Goal: Task Accomplishment & Management: Manage account settings

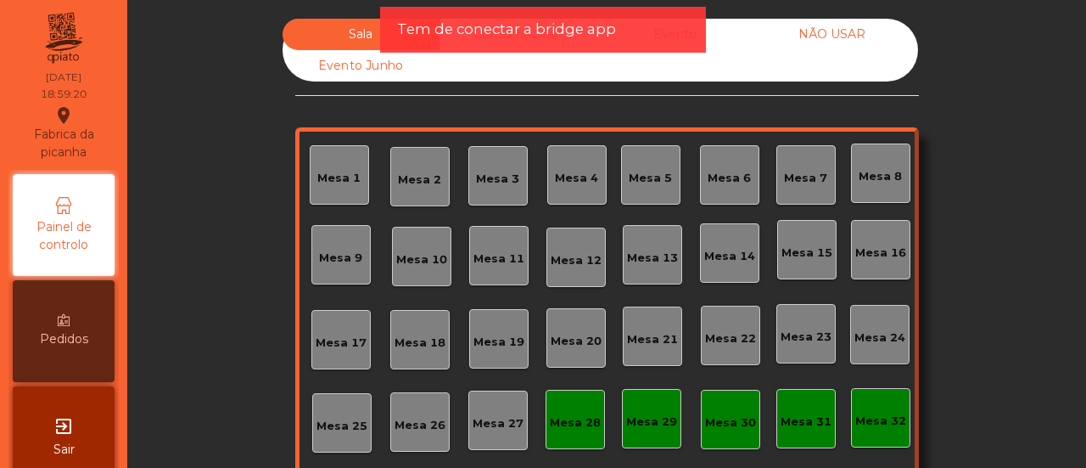
scroll to position [200, 0]
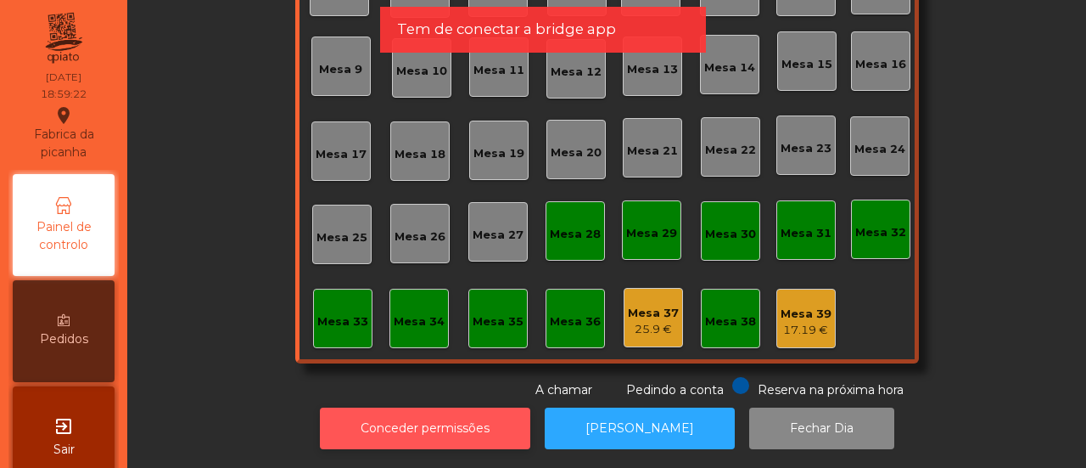
click at [473, 415] on button "Conceder permissões" at bounding box center [425, 428] width 210 height 42
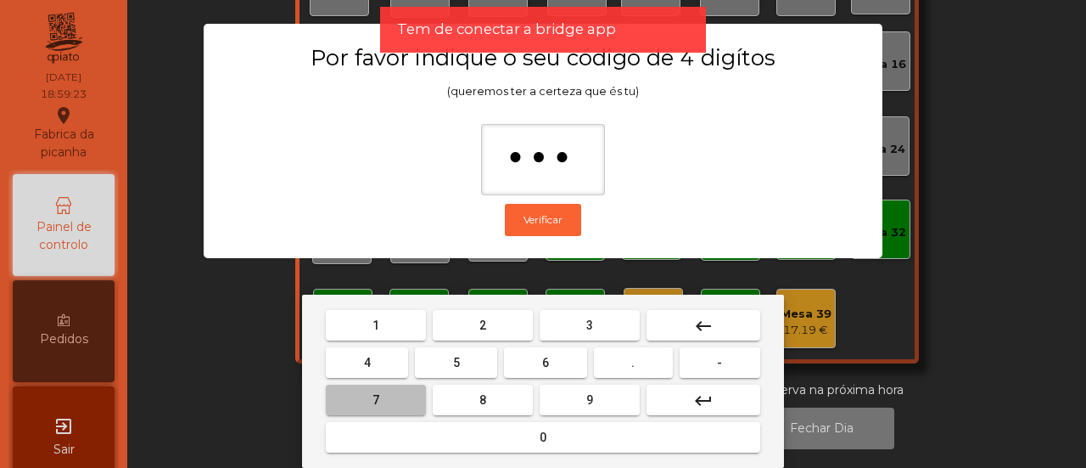
type input "****"
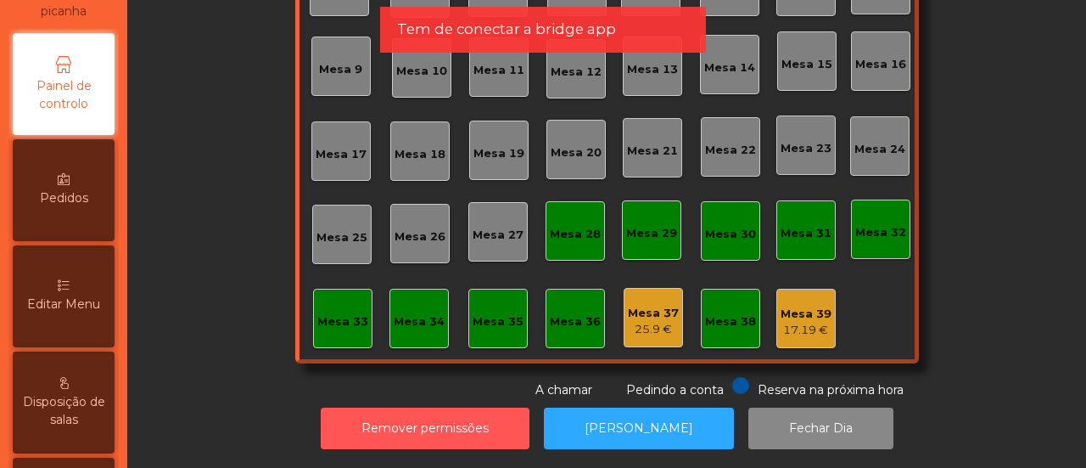
scroll to position [148, 0]
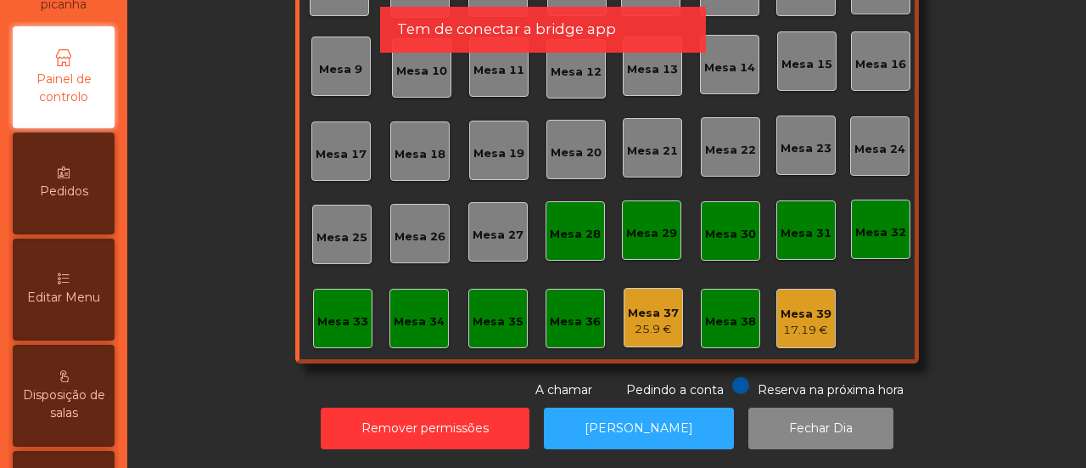
click at [70, 278] on icon at bounding box center [64, 278] width 12 height 12
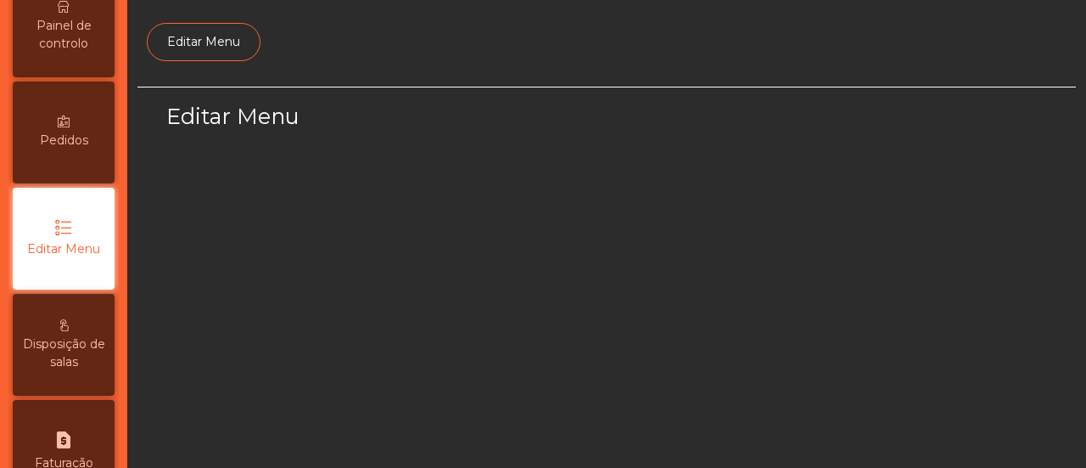
scroll to position [203, 0]
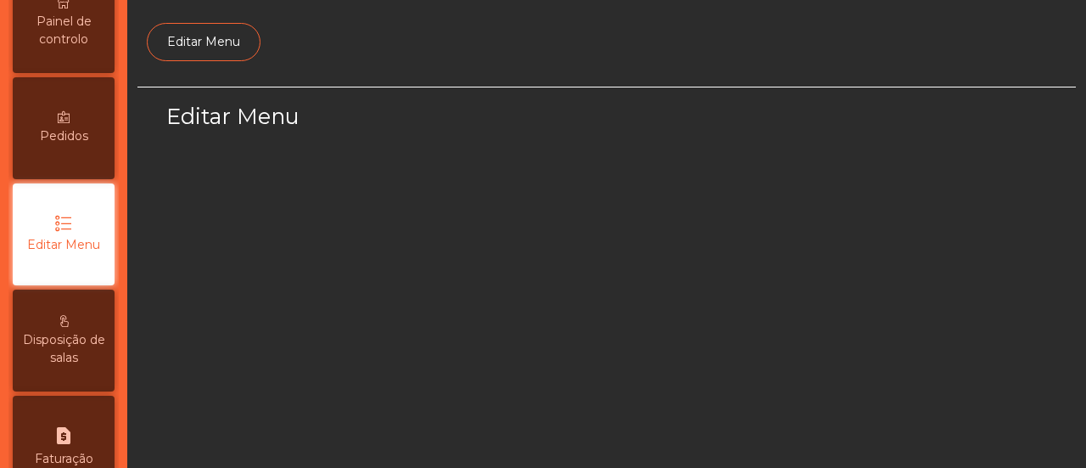
select select "*"
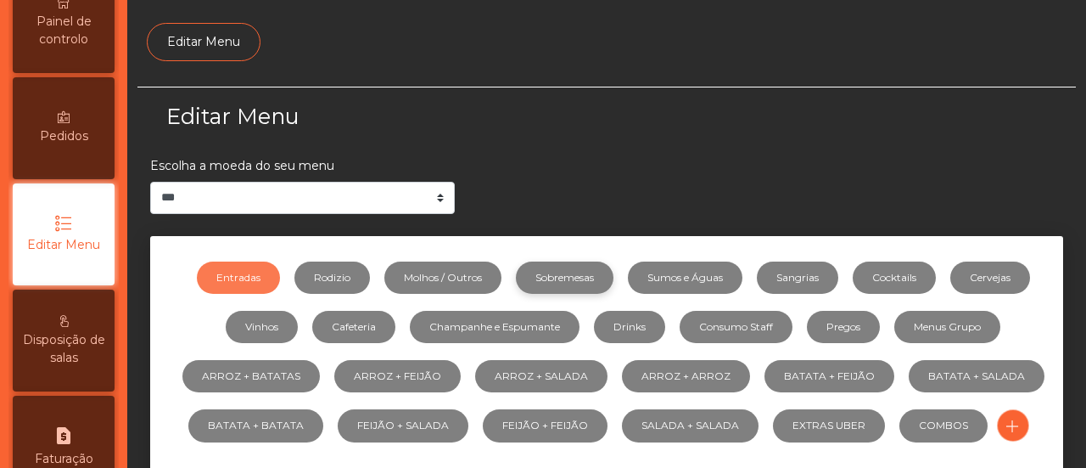
click at [565, 276] on link "Sobremesas" at bounding box center [565, 277] width 98 height 32
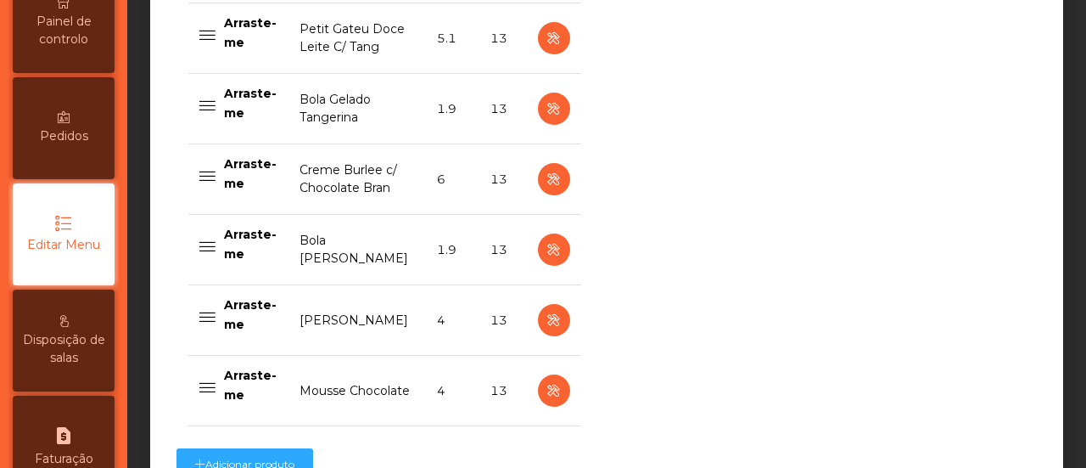
scroll to position [832, 0]
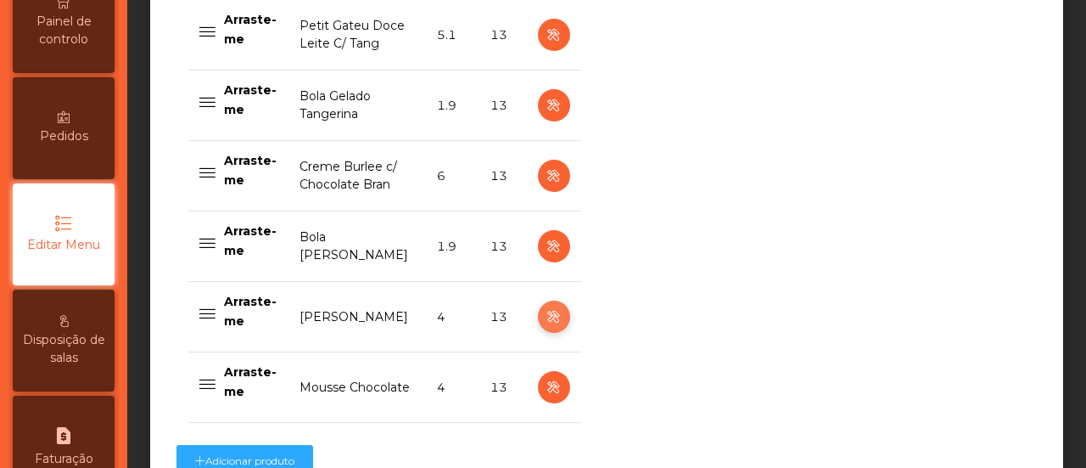
click at [545, 318] on icon "button" at bounding box center [554, 316] width 20 height 21
select select "**"
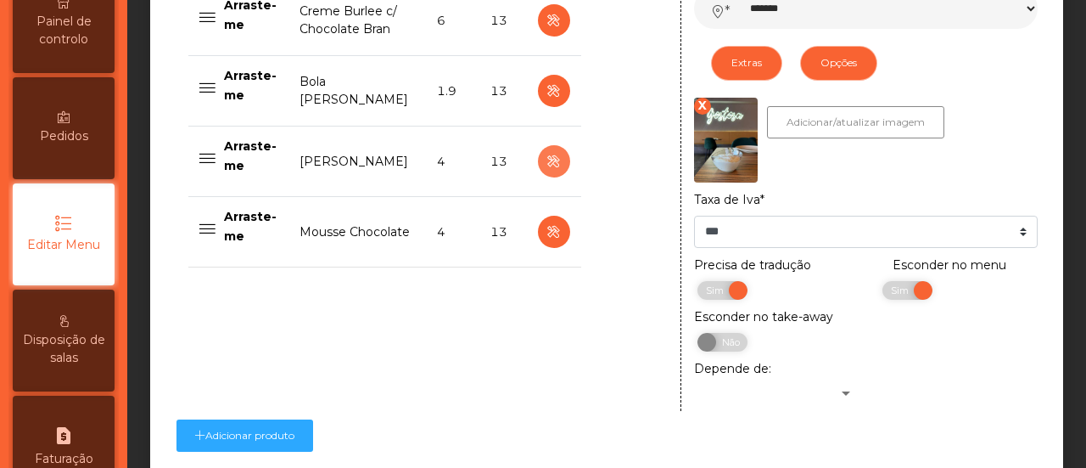
scroll to position [1029, 0]
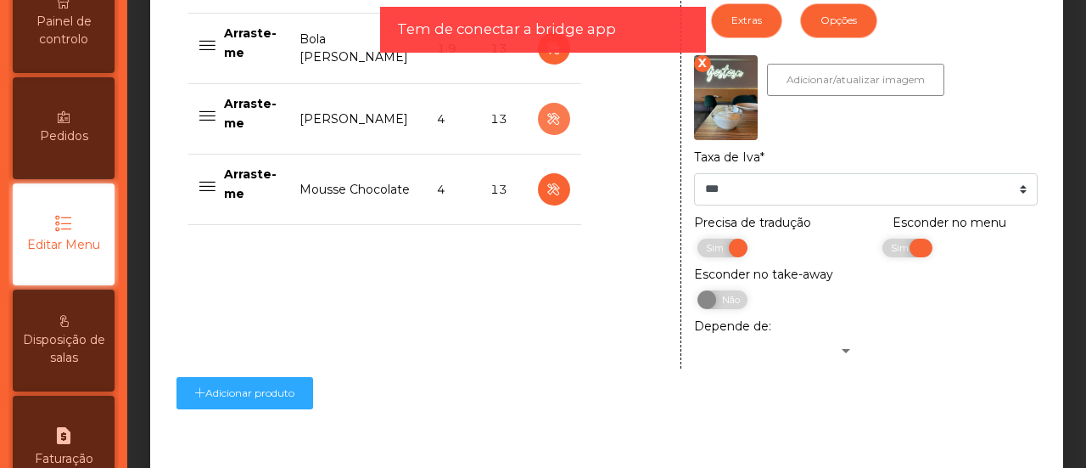
click at [913, 249] on span at bounding box center [921, 247] width 23 height 19
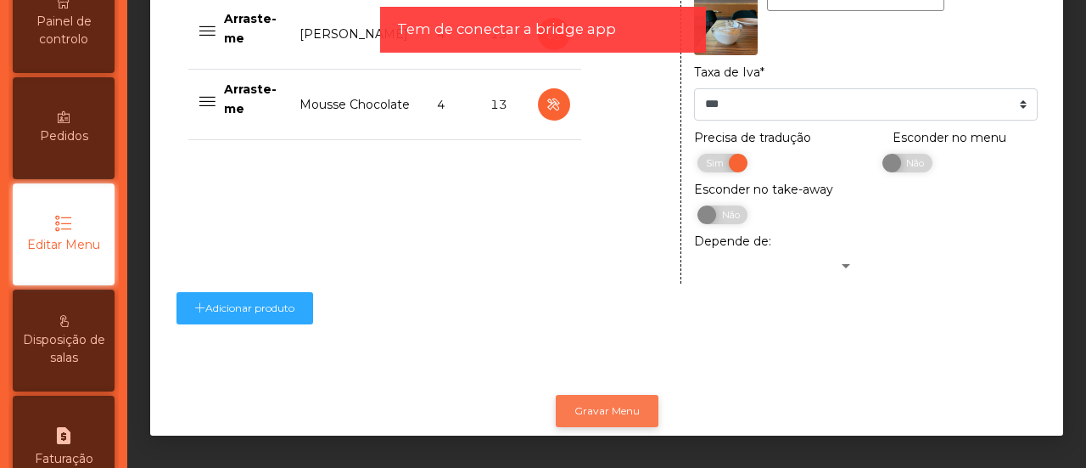
click at [606, 395] on button "Gravar Menu" at bounding box center [607, 411] width 103 height 32
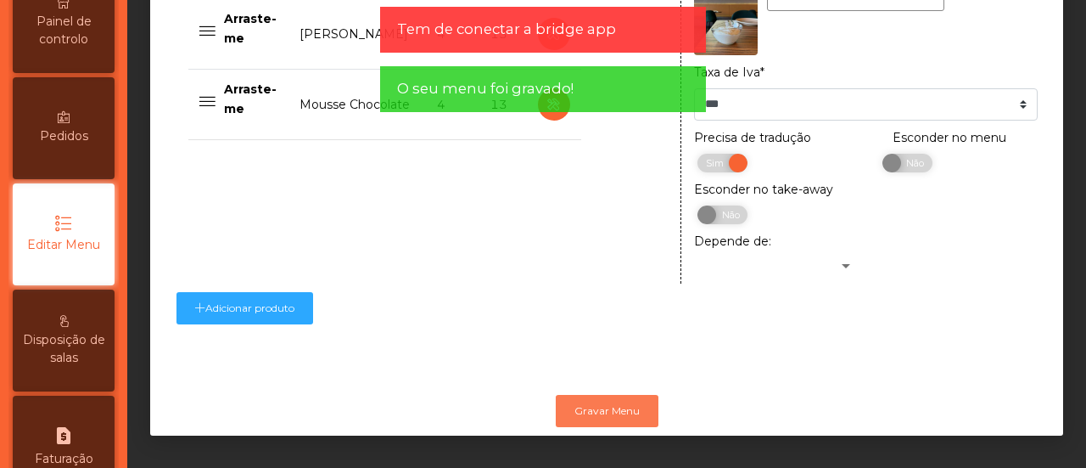
scroll to position [0, 0]
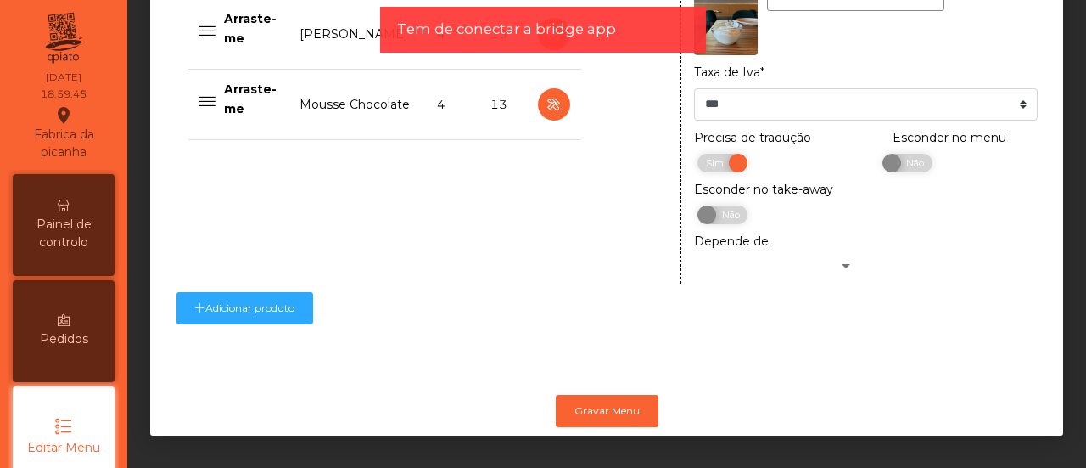
click at [81, 203] on div "Painel de controlo" at bounding box center [64, 225] width 102 height 102
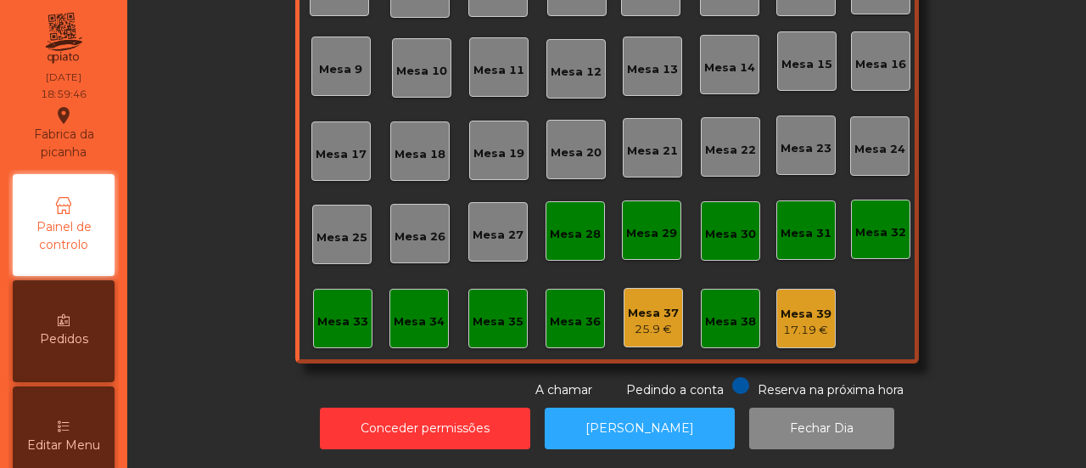
scroll to position [200, 0]
